Goal: Transaction & Acquisition: Purchase product/service

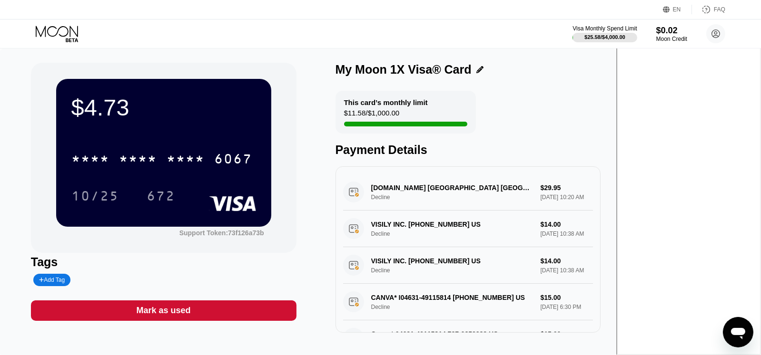
click at [70, 34] on icon at bounding box center [57, 31] width 42 height 11
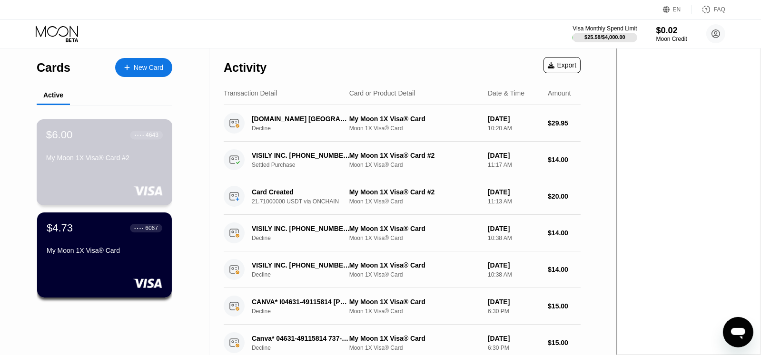
click at [119, 174] on div "$6.00 ● ● ● ● 4643 My Moon 1X Visa® Card #2" at bounding box center [105, 162] width 136 height 86
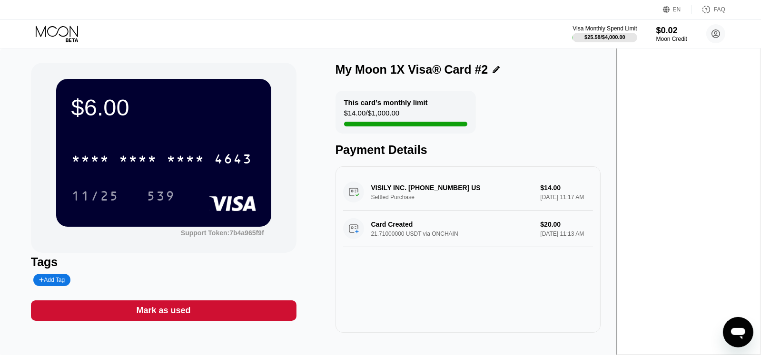
click at [496, 288] on div "VISILY INC. +14702223236 US Settled Purchase $14.00 Sep 22, 2025 11:17 AM Card …" at bounding box center [467, 250] width 265 height 167
click at [194, 143] on div "* * * * * * * * * * * * 4643" at bounding box center [163, 156] width 185 height 32
click at [658, 37] on div "Moon Credit" at bounding box center [672, 39] width 32 height 7
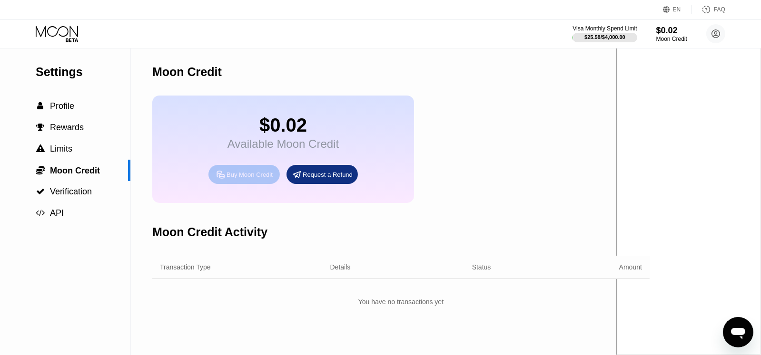
click at [225, 180] on icon at bounding box center [221, 175] width 10 height 10
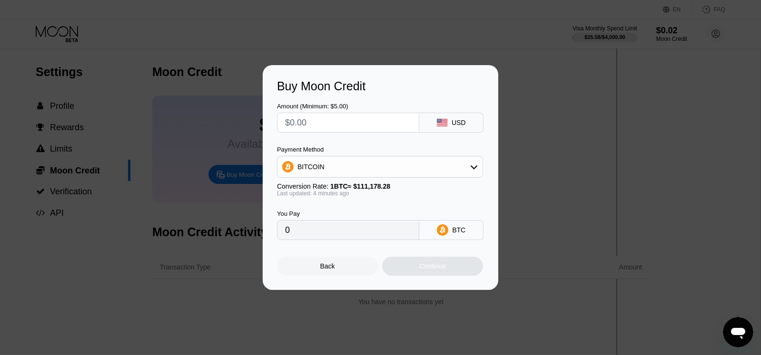
click at [534, 147] on div "Buy Moon Credit Amount (Minimum: $5.00) USD Payment Method BITCOIN Conversion R…" at bounding box center [380, 177] width 761 height 225
click at [380, 125] on input "text" at bounding box center [348, 122] width 126 height 19
type input "$5"
type input "0.00004491"
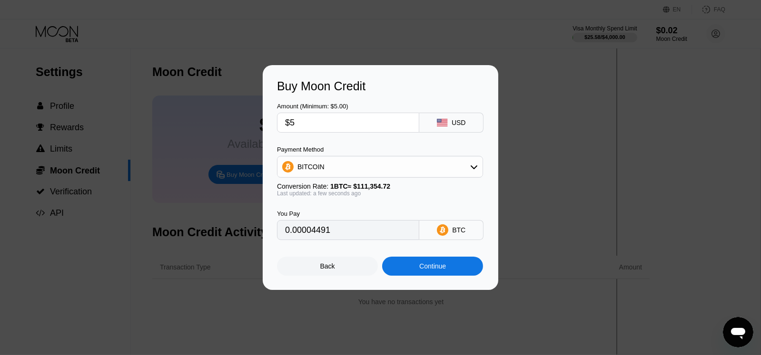
type input "$5"
click at [358, 162] on div "BITCOIN" at bounding box center [379, 166] width 205 height 19
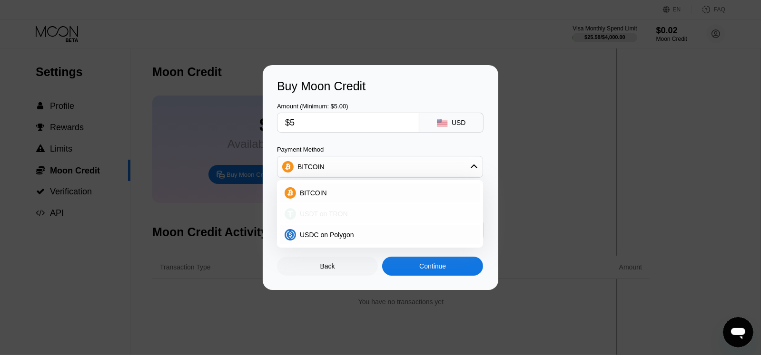
click at [348, 210] on div "USDT on TRON" at bounding box center [385, 214] width 179 height 8
type input "5.05"
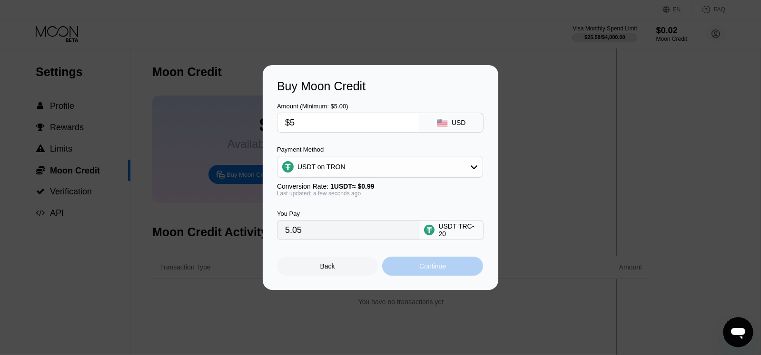
click at [415, 263] on div "Continue" at bounding box center [432, 266] width 101 height 19
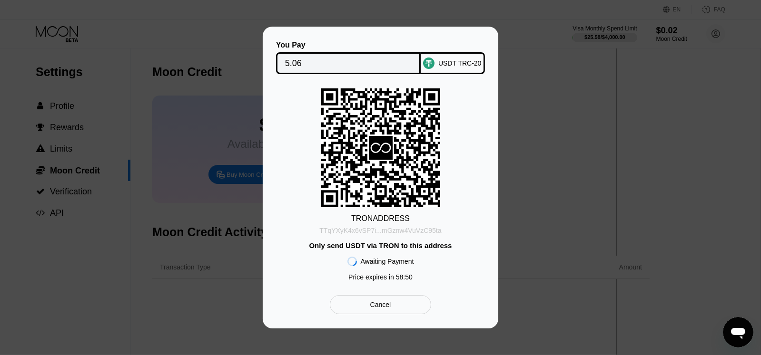
click at [371, 229] on div "TTqYXyK4x6vSP7i...mGznw4VuVzC95ta" at bounding box center [380, 231] width 122 height 8
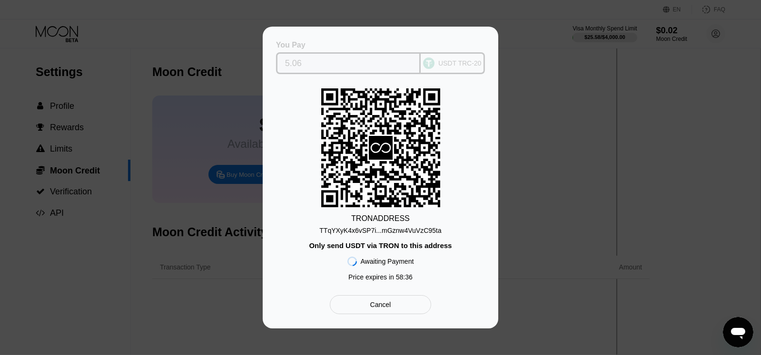
click at [387, 62] on input "5.06" at bounding box center [348, 63] width 127 height 19
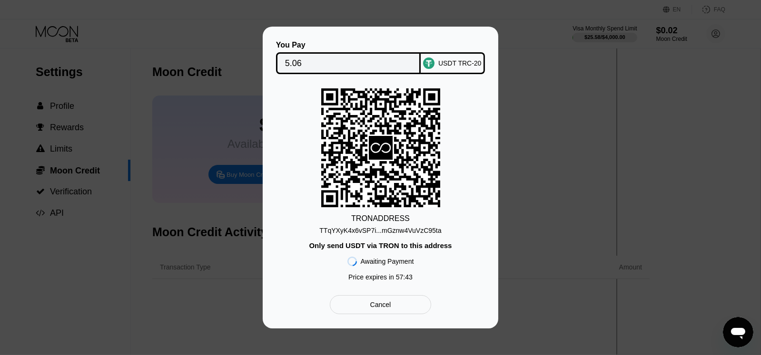
click at [443, 64] on div "USDT TRC-20" at bounding box center [459, 63] width 43 height 8
click at [727, 119] on div "You Pay 5.06 USDT TRC-20 TRON ADDRESS TTqYXyK4x6vSP7i...mGznw4VuVzC95ta Only se…" at bounding box center [380, 178] width 761 height 302
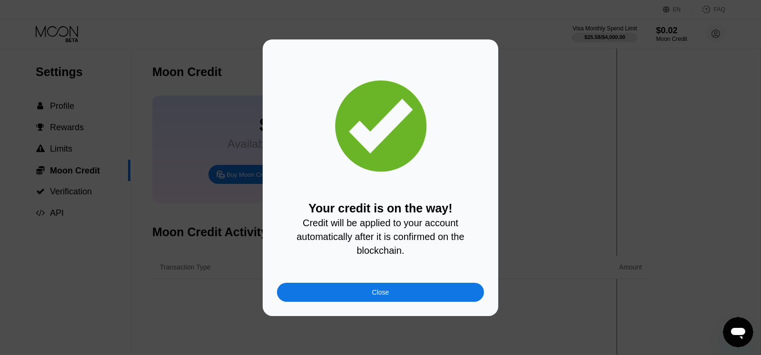
click at [350, 293] on div "Close" at bounding box center [380, 292] width 207 height 19
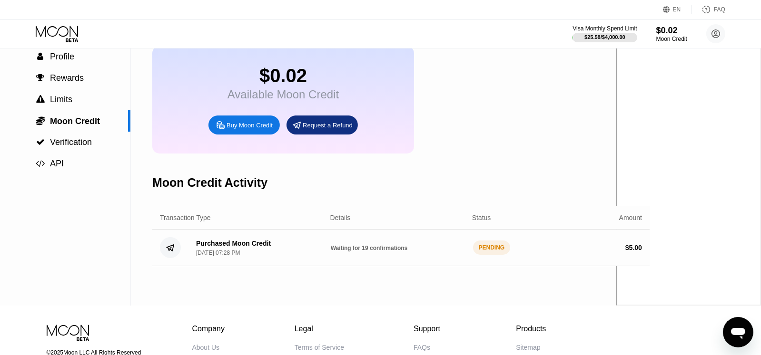
scroll to position [95, 0]
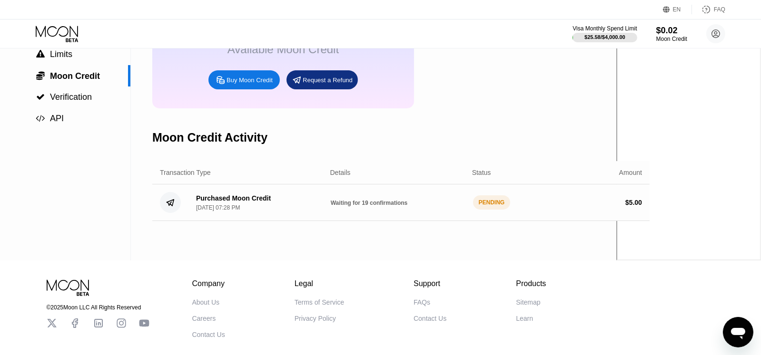
click at [297, 211] on div "Purchased Moon Credit Sep 23, 2025, 07:28 PM" at bounding box center [255, 203] width 135 height 17
click at [246, 202] on div "Purchased Moon Credit" at bounding box center [233, 199] width 75 height 8
click at [478, 210] on div "PENDING" at bounding box center [492, 203] width 38 height 14
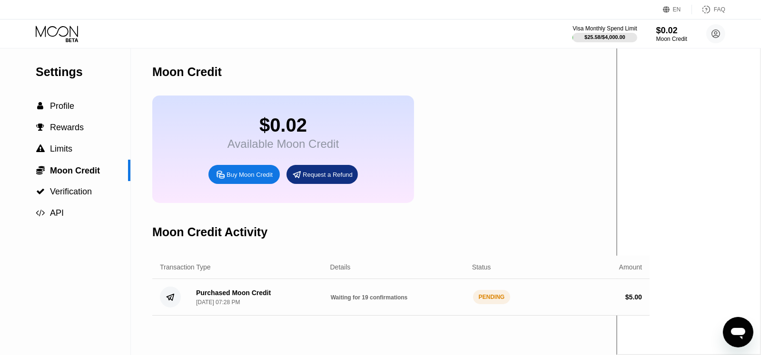
scroll to position [0, 0]
click at [67, 111] on span "Profile" at bounding box center [62, 106] width 24 height 10
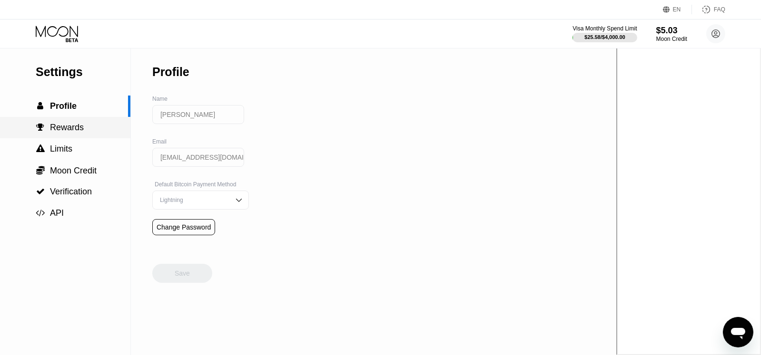
click at [64, 128] on span "Rewards" at bounding box center [67, 128] width 34 height 10
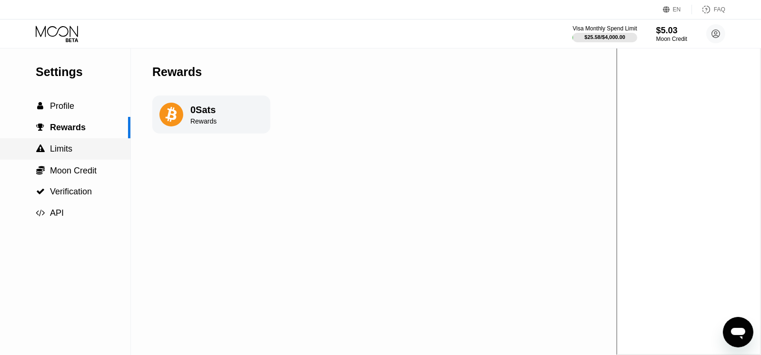
click at [66, 152] on span "Limits" at bounding box center [61, 149] width 22 height 10
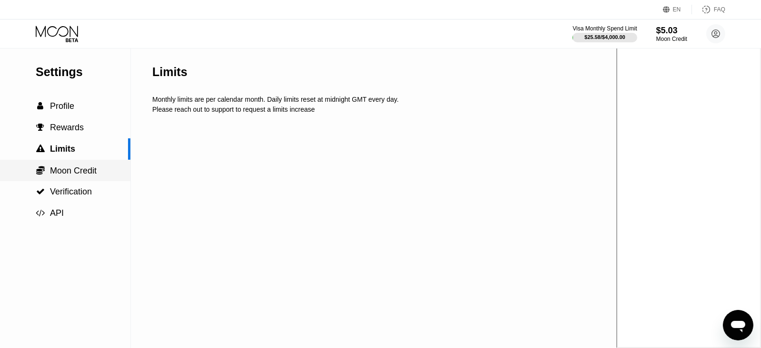
click at [70, 171] on span "Moon Credit" at bounding box center [73, 171] width 47 height 10
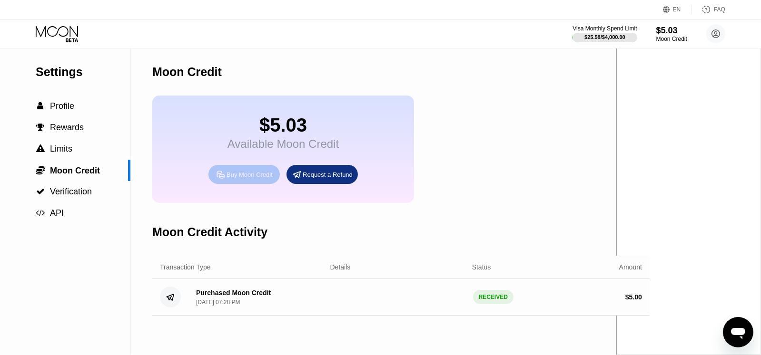
click at [249, 179] on div "Buy Moon Credit" at bounding box center [249, 175] width 46 height 8
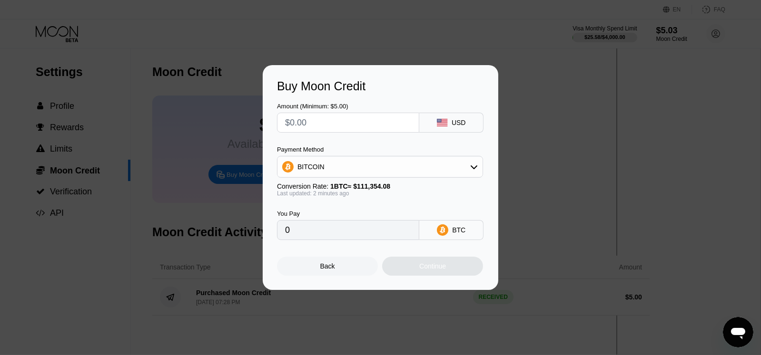
click at [618, 158] on div "Buy Moon Credit Amount (Minimum: $5.00) USD Payment Method BITCOIN Conversion R…" at bounding box center [380, 177] width 761 height 225
click at [597, 158] on div "Buy Moon Credit Amount (Minimum: $5.00) USD Payment Method BITCOIN Conversion R…" at bounding box center [380, 177] width 761 height 225
click at [336, 276] on div "Back" at bounding box center [327, 266] width 101 height 19
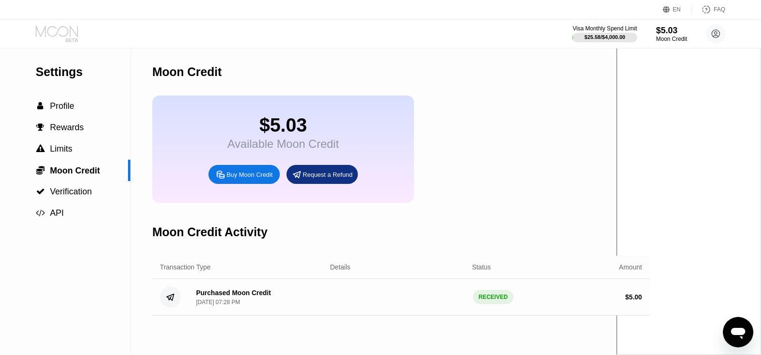
click at [62, 36] on icon at bounding box center [58, 34] width 44 height 17
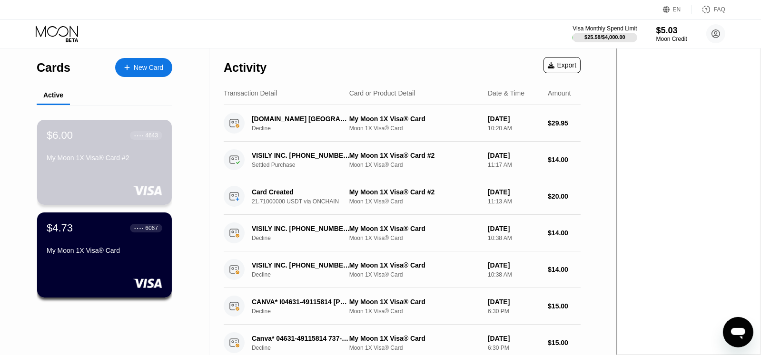
click at [114, 178] on div "$6.00 ● ● ● ● 4643 My Moon 1X Visa® Card #2" at bounding box center [104, 162] width 135 height 85
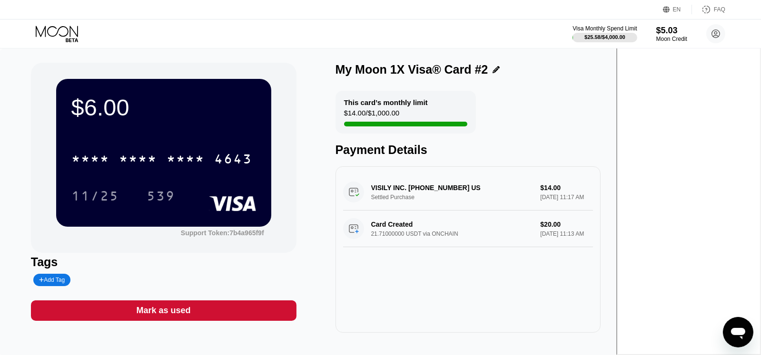
click at [400, 118] on div "$14.00 / $1,000.00" at bounding box center [372, 115] width 56 height 13
click at [666, 37] on div "Moon Credit" at bounding box center [672, 39] width 32 height 7
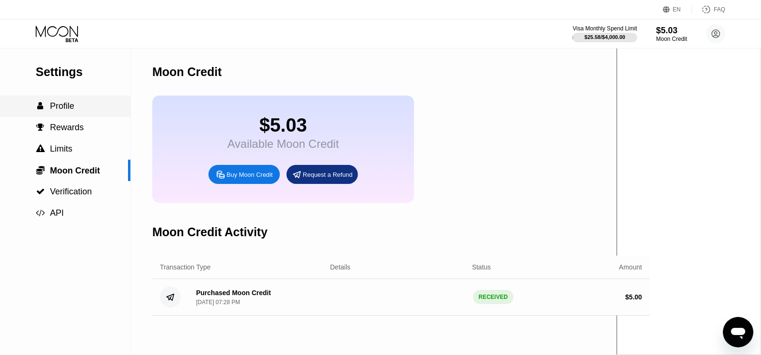
click at [72, 102] on div " Profile" at bounding box center [65, 106] width 130 height 21
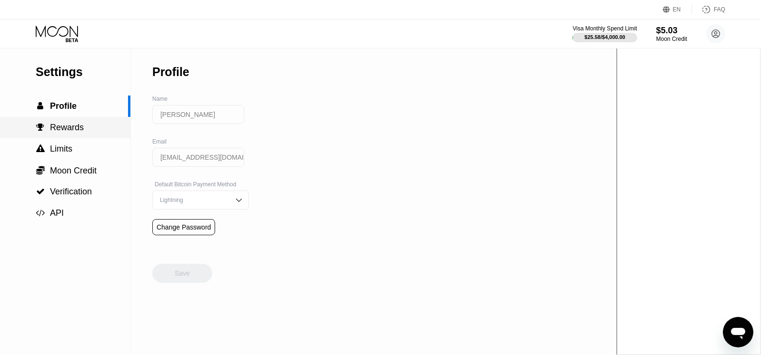
click at [73, 126] on span "Rewards" at bounding box center [67, 128] width 34 height 10
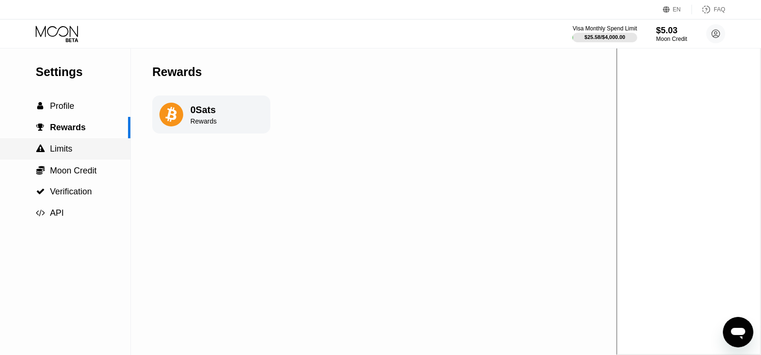
click at [65, 149] on span "Limits" at bounding box center [61, 149] width 22 height 10
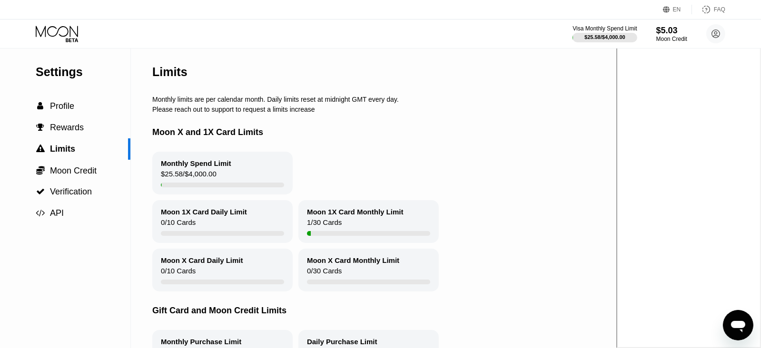
click at [50, 34] on icon at bounding box center [58, 34] width 44 height 17
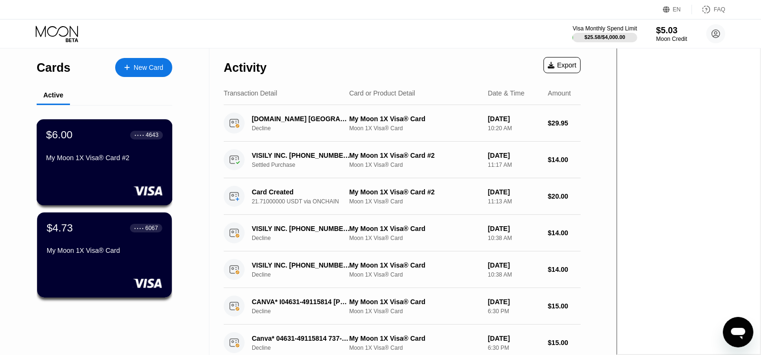
click at [90, 157] on div "My Moon 1X Visa® Card #2" at bounding box center [104, 158] width 117 height 8
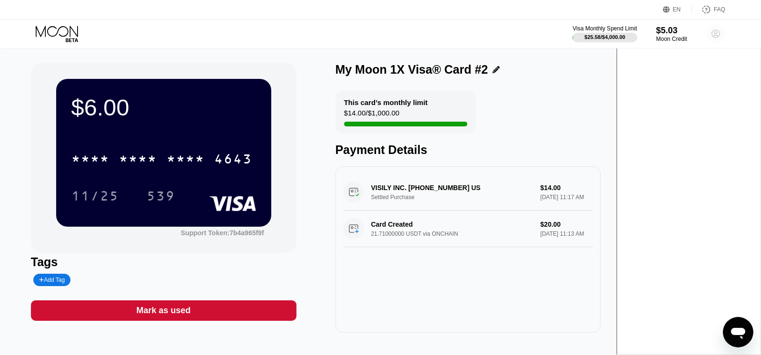
click at [715, 37] on icon at bounding box center [716, 34] width 8 height 8
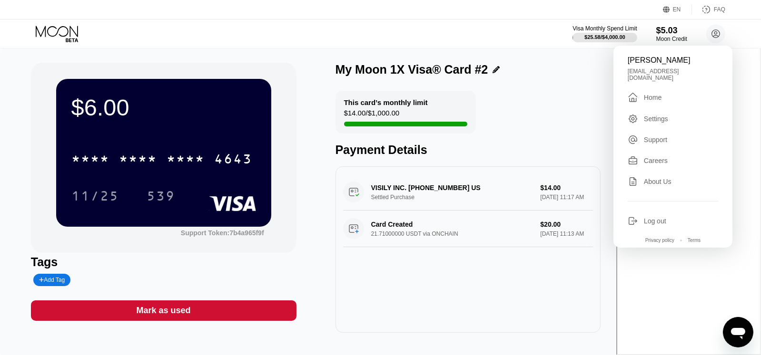
click at [661, 116] on div "Settings" at bounding box center [656, 119] width 24 height 8
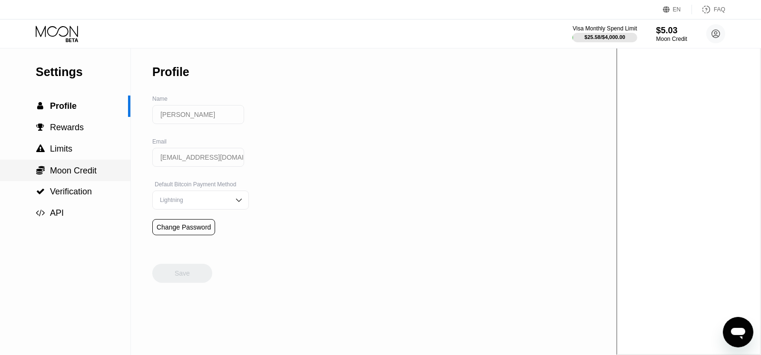
click at [59, 170] on span "Moon Credit" at bounding box center [73, 171] width 47 height 10
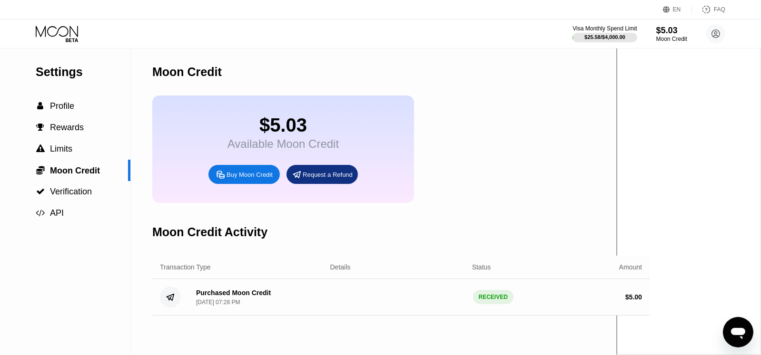
click at [294, 133] on div "$5.03" at bounding box center [282, 125] width 111 height 21
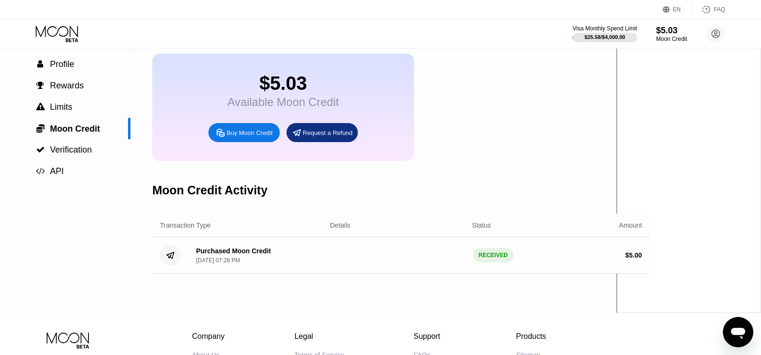
scroll to position [47, 0]
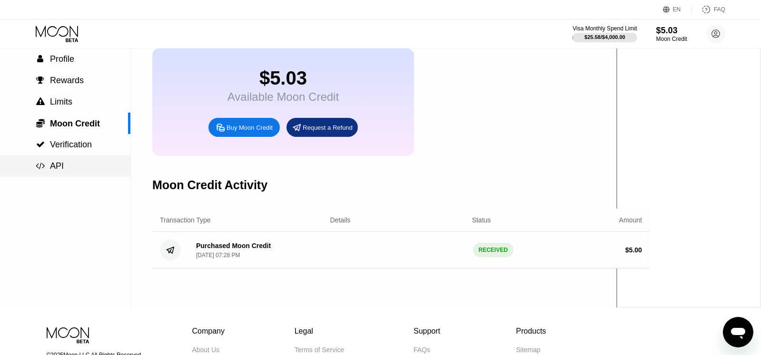
click at [55, 167] on span "API" at bounding box center [57, 166] width 14 height 10
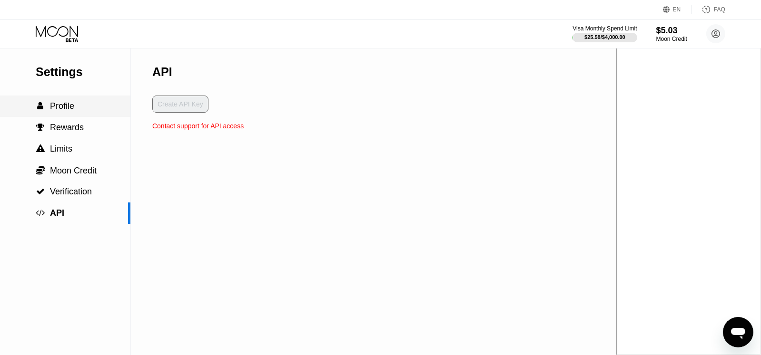
click at [72, 110] on span "Profile" at bounding box center [62, 106] width 24 height 10
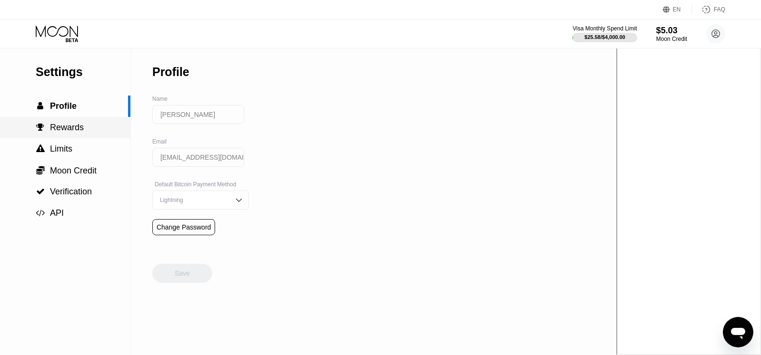
click at [70, 130] on span "Rewards" at bounding box center [67, 128] width 34 height 10
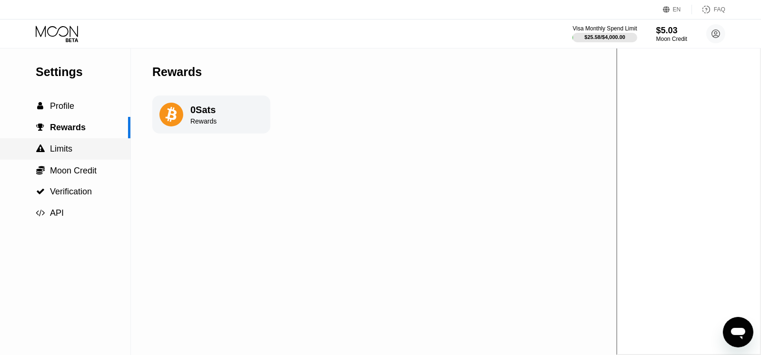
click at [68, 158] on div " Limits" at bounding box center [65, 148] width 130 height 21
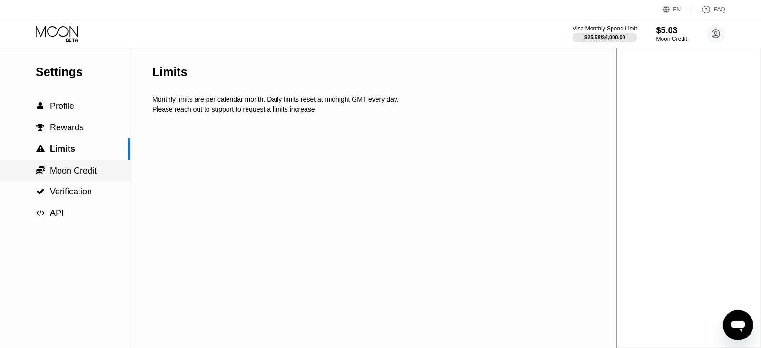
click at [72, 170] on span "Moon Credit" at bounding box center [73, 171] width 47 height 10
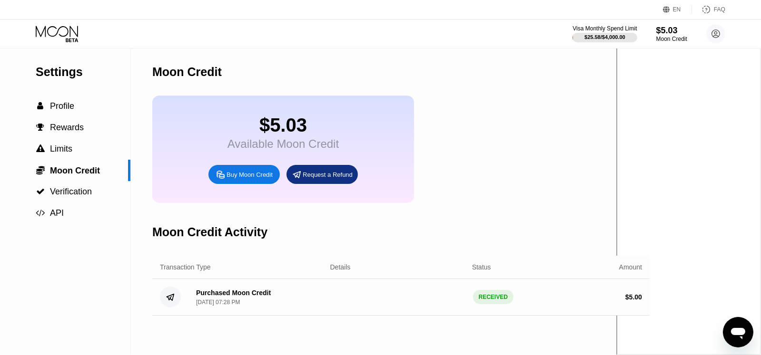
click at [78, 70] on div "Settings" at bounding box center [83, 72] width 95 height 14
click at [69, 30] on icon at bounding box center [58, 34] width 44 height 17
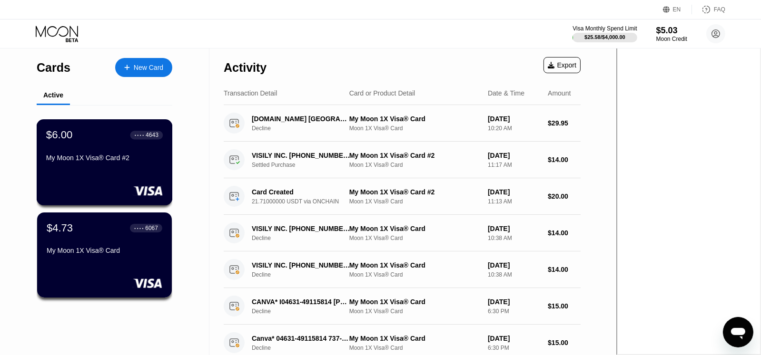
click at [101, 166] on div "My Moon 1X Visa® Card #2" at bounding box center [104, 159] width 117 height 11
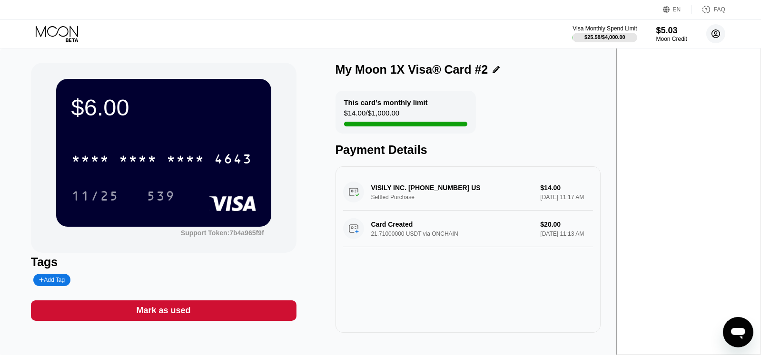
click at [718, 34] on circle at bounding box center [715, 33] width 19 height 19
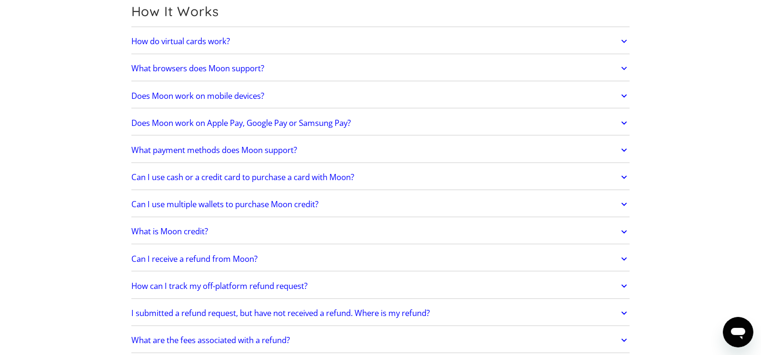
click at [234, 125] on h2 "Does Moon work on Apple Pay, Google Pay or Samsung Pay?" at bounding box center [240, 123] width 219 height 10
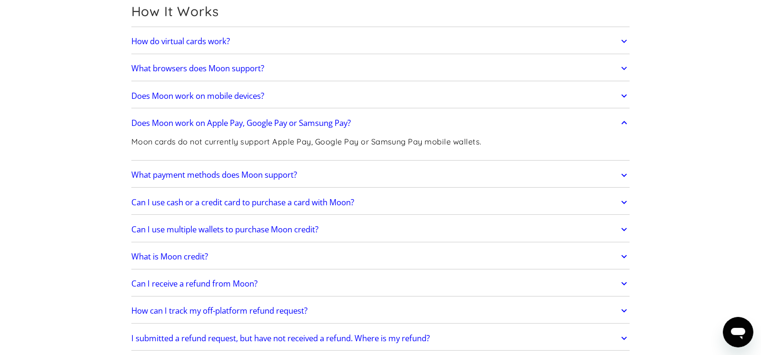
click at [199, 170] on h2 "What payment methods does Moon support?" at bounding box center [214, 175] width 166 height 10
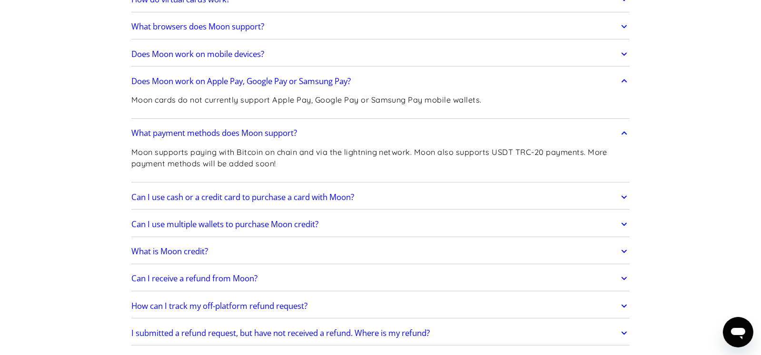
scroll to position [333, 0]
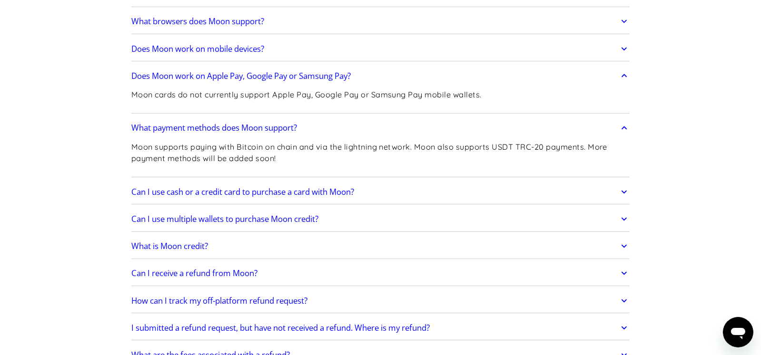
click at [373, 195] on link "Can I use cash or a credit card to purchase a card with Moon?" at bounding box center [380, 192] width 499 height 20
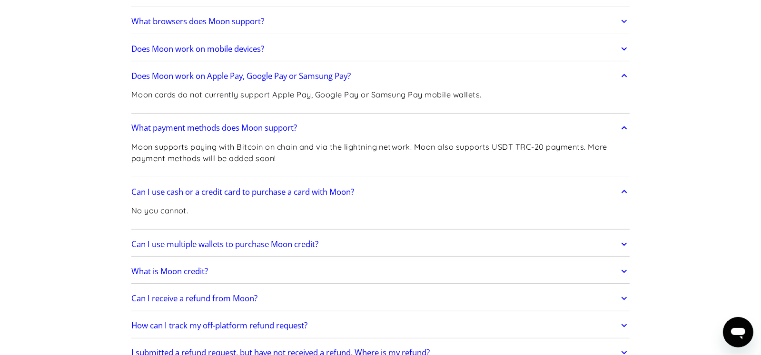
click at [329, 255] on div "How do virtual cards work? Virtual cards are just like regular cards, except th…" at bounding box center [380, 214] width 499 height 465
click at [333, 244] on link "Can I use multiple wallets to purchase Moon credit?" at bounding box center [380, 245] width 499 height 20
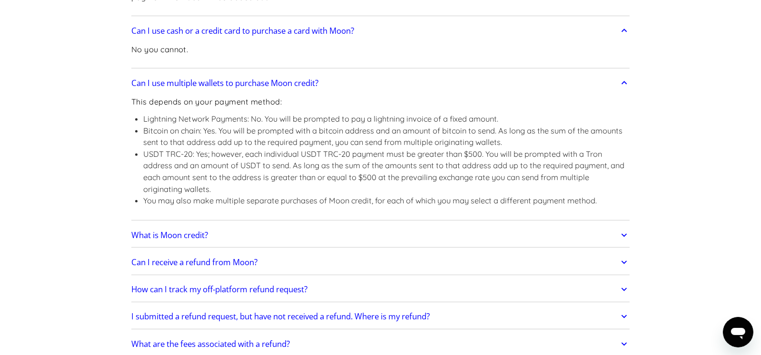
scroll to position [523, 0]
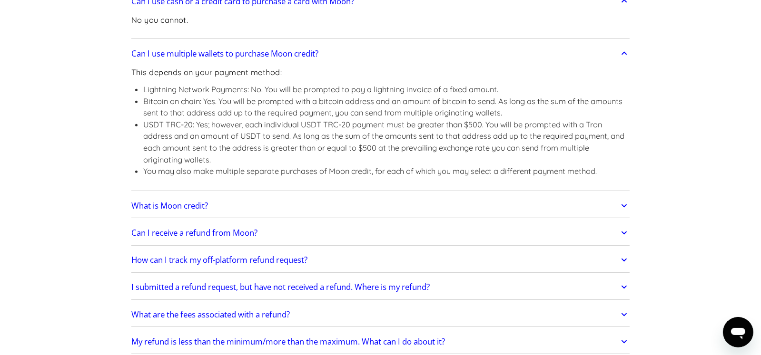
click at [280, 210] on link "What is Moon credit?" at bounding box center [380, 206] width 499 height 20
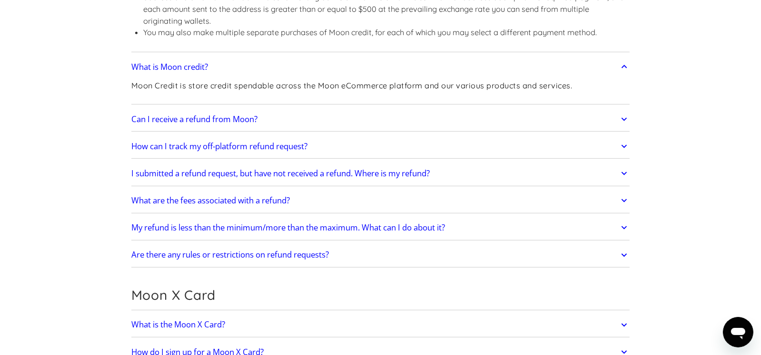
scroll to position [666, 0]
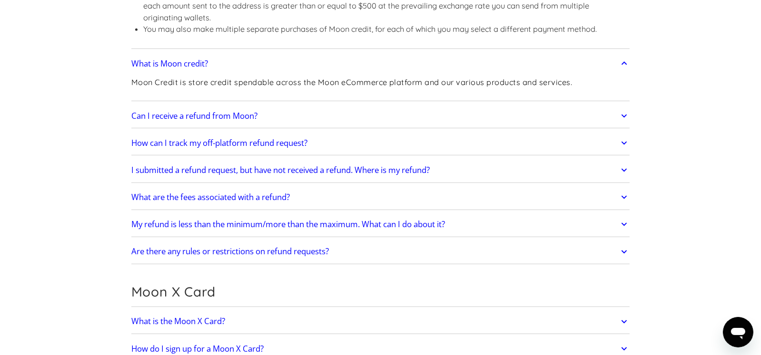
click at [238, 115] on h2 "Can I receive a refund from Moon?" at bounding box center [194, 116] width 126 height 10
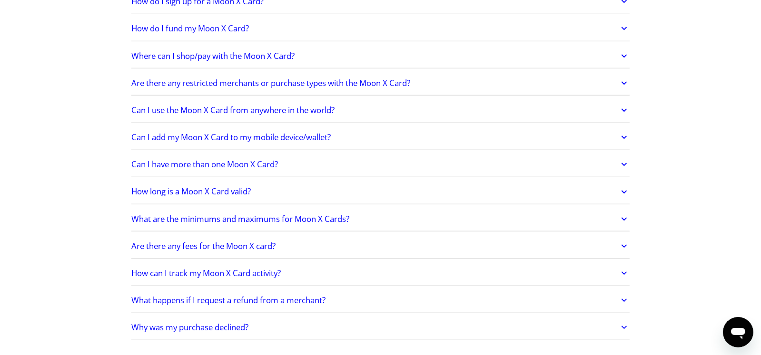
scroll to position [1142, 0]
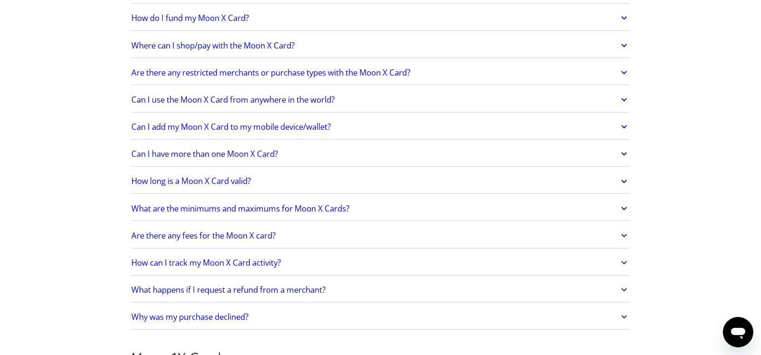
click at [297, 106] on link "Can I use the Moon X Card from anywhere in the world?" at bounding box center [380, 100] width 499 height 20
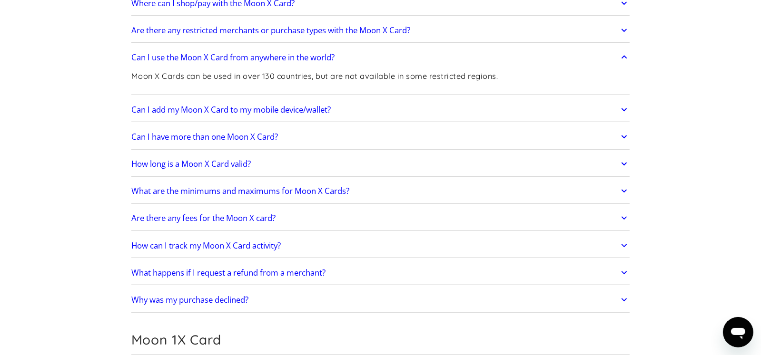
scroll to position [1189, 0]
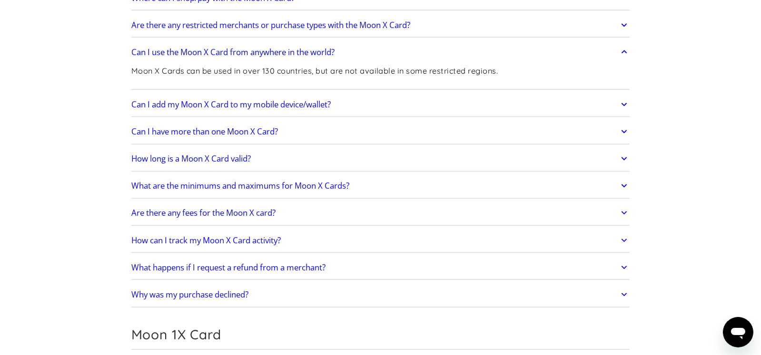
click at [288, 165] on link "How long is a Moon X Card valid?" at bounding box center [380, 159] width 499 height 20
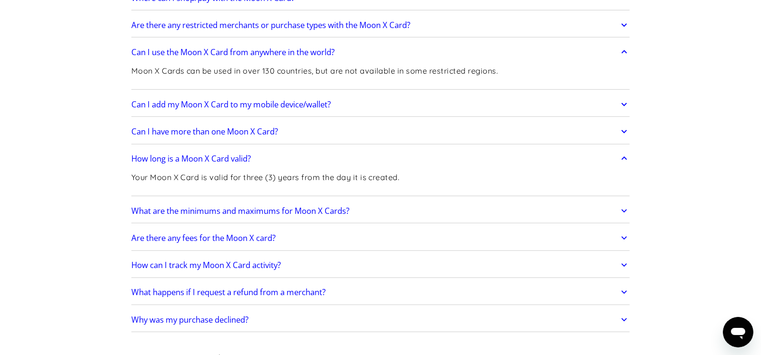
click at [311, 161] on link "How long is a Moon X Card valid?" at bounding box center [380, 159] width 499 height 20
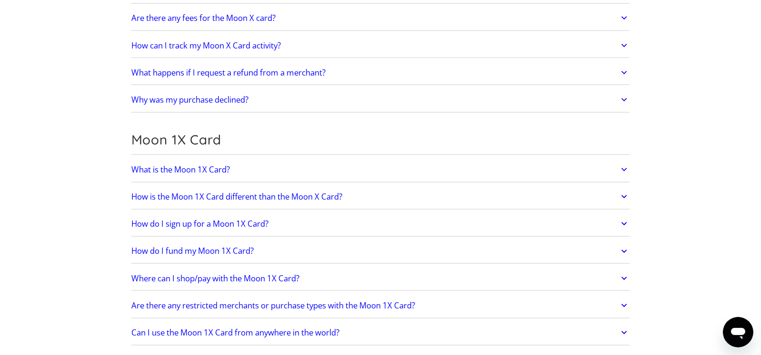
scroll to position [1427, 0]
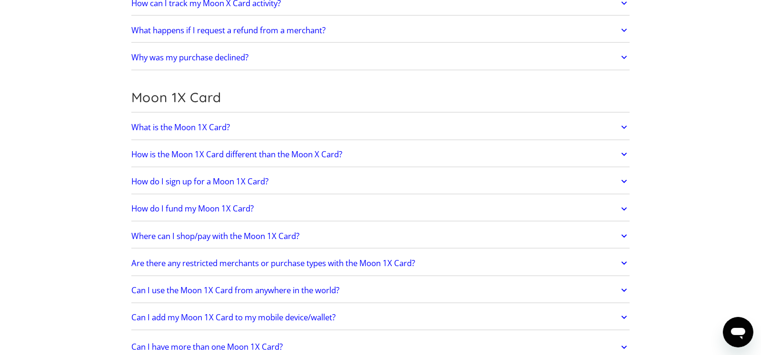
click at [248, 58] on h2 "Why was my purchase declined?" at bounding box center [189, 58] width 117 height 10
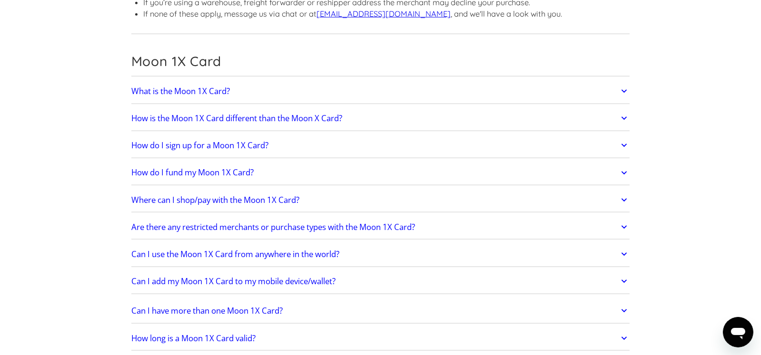
scroll to position [1569, 0]
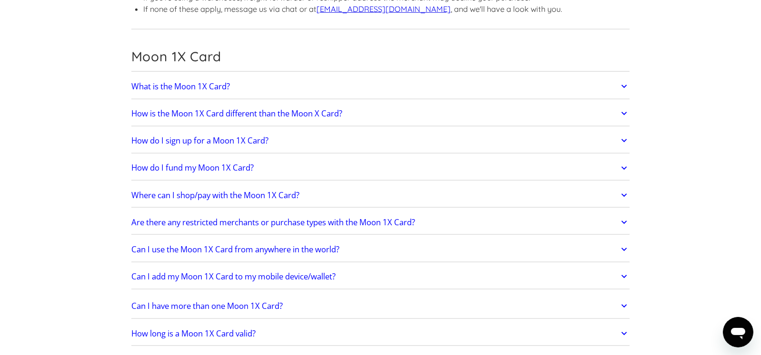
click at [259, 162] on link "How do I fund my Moon 1X Card?" at bounding box center [380, 168] width 499 height 20
